Goal: Find specific page/section: Find specific page/section

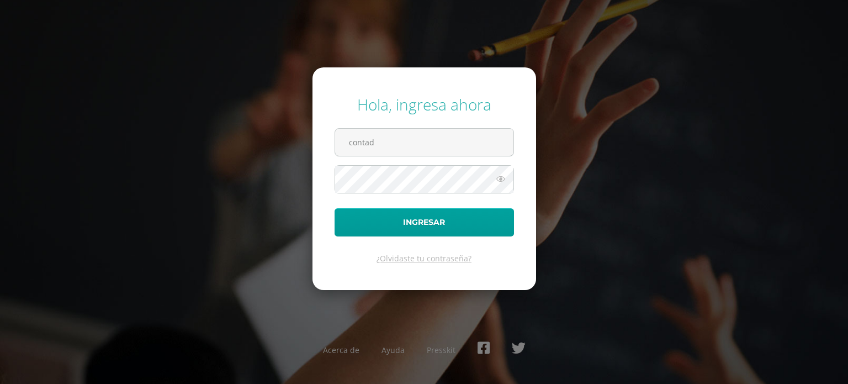
type input "contador@colegiomontemaria.edu.gt"
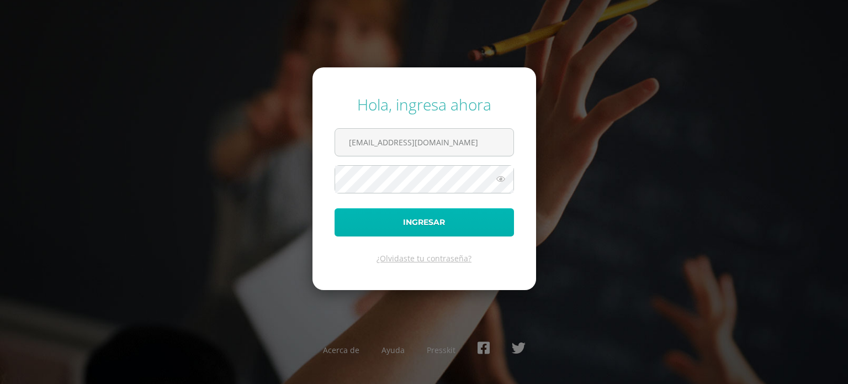
click at [442, 218] on button "Ingresar" at bounding box center [425, 222] width 180 height 28
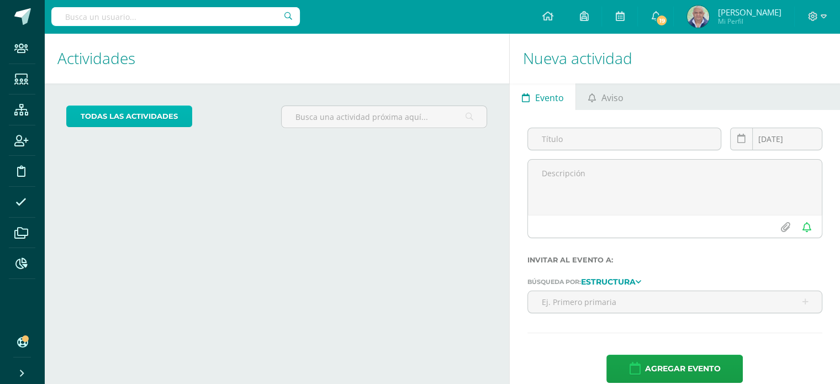
click at [117, 117] on link "todas las Actividades" at bounding box center [129, 117] width 126 height 22
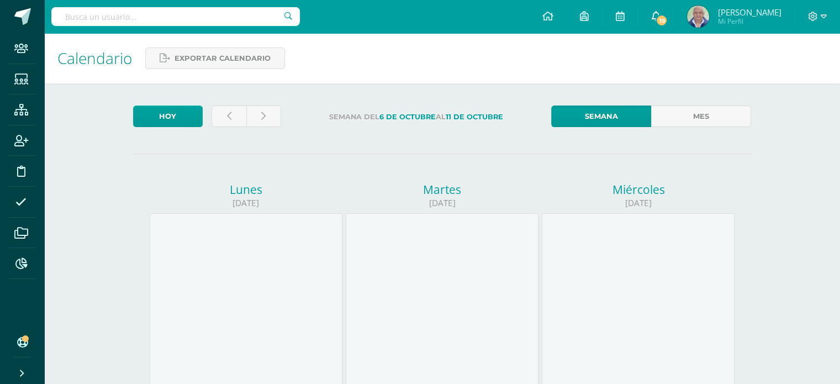
click at [673, 17] on link "19" at bounding box center [655, 16] width 35 height 33
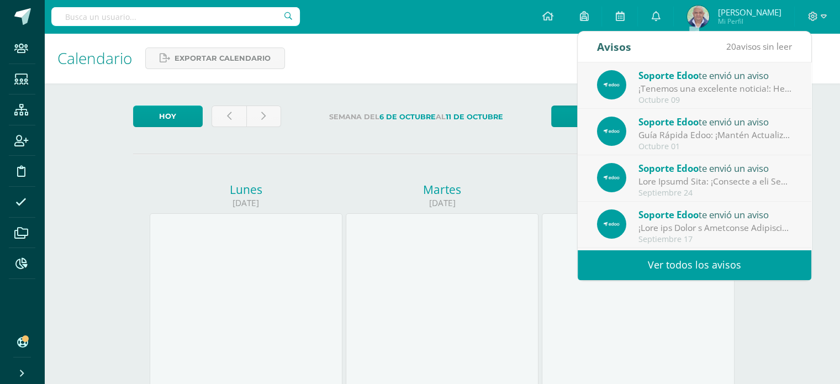
click at [698, 99] on div "Octubre 09" at bounding box center [716, 100] width 154 height 9
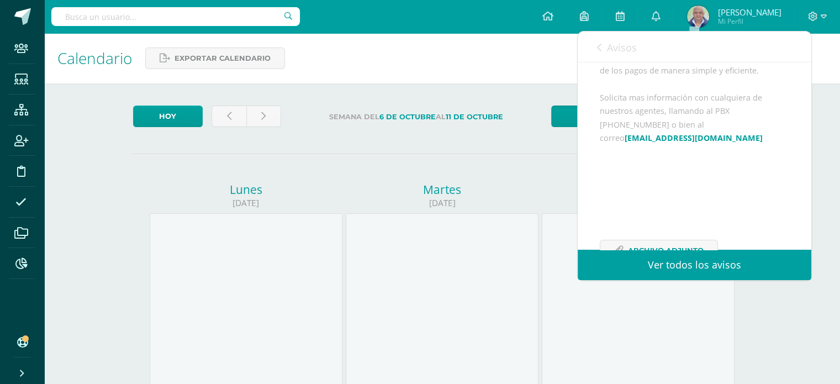
scroll to position [201, 0]
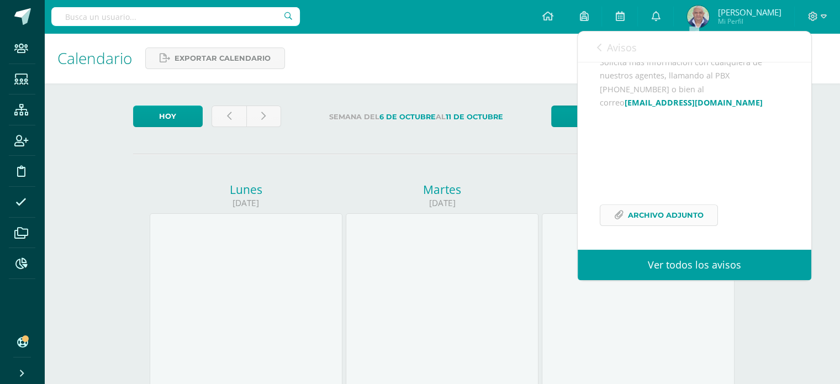
click at [651, 213] on span "Archivo Adjunto" at bounding box center [666, 215] width 76 height 20
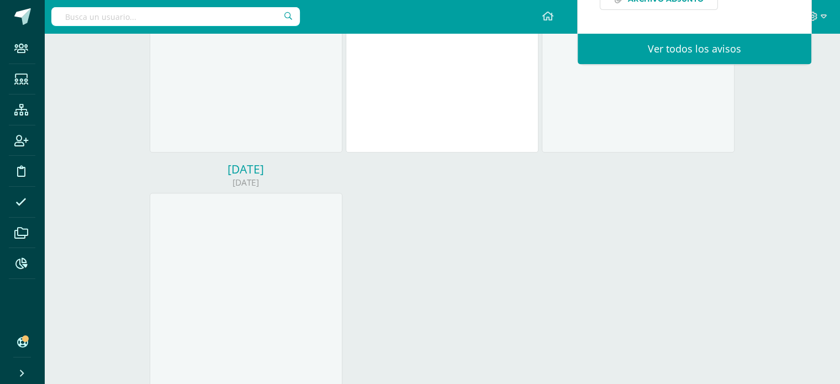
scroll to position [540, 0]
